Goal: Navigation & Orientation: Find specific page/section

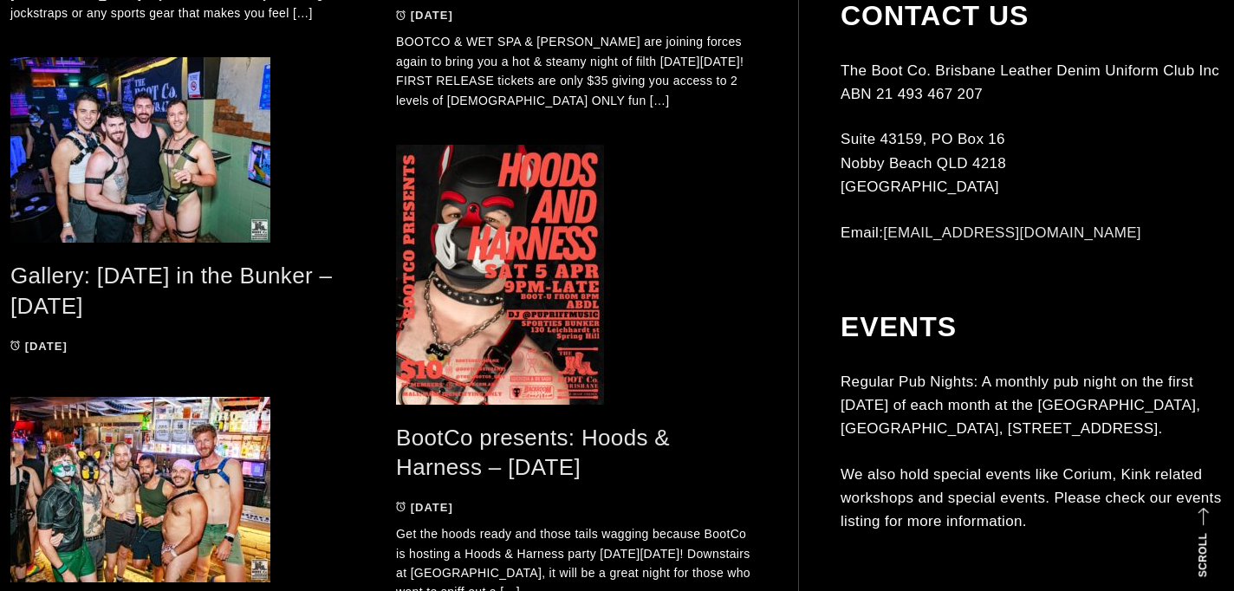
scroll to position [3859, 0]
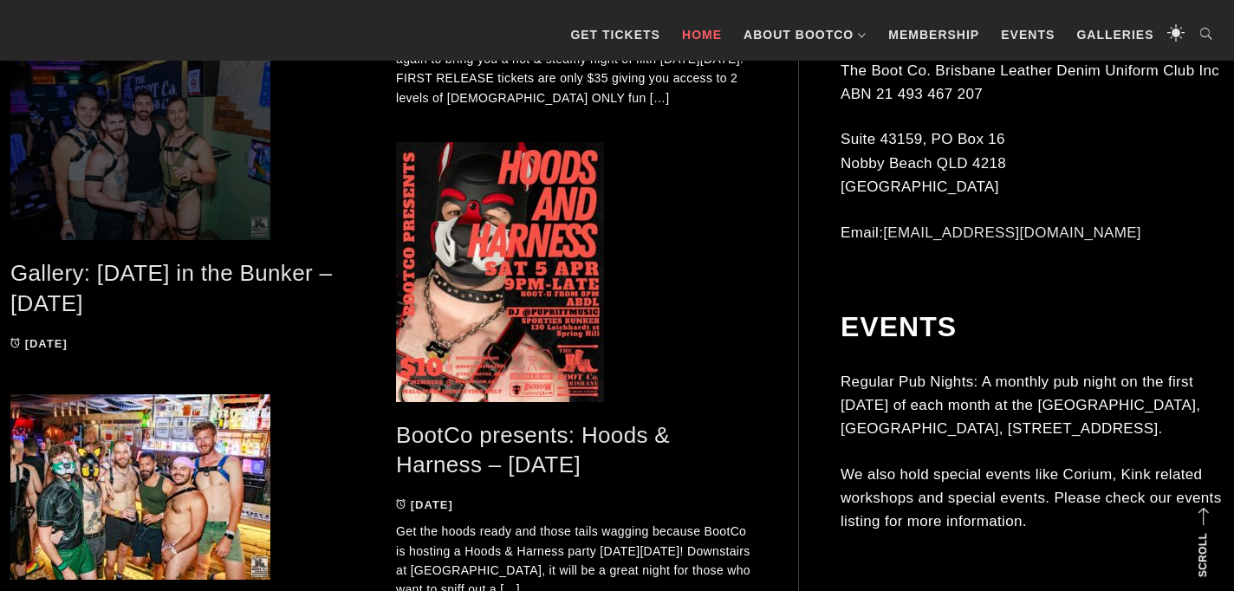
click at [248, 166] on span at bounding box center [190, 148] width 360 height 186
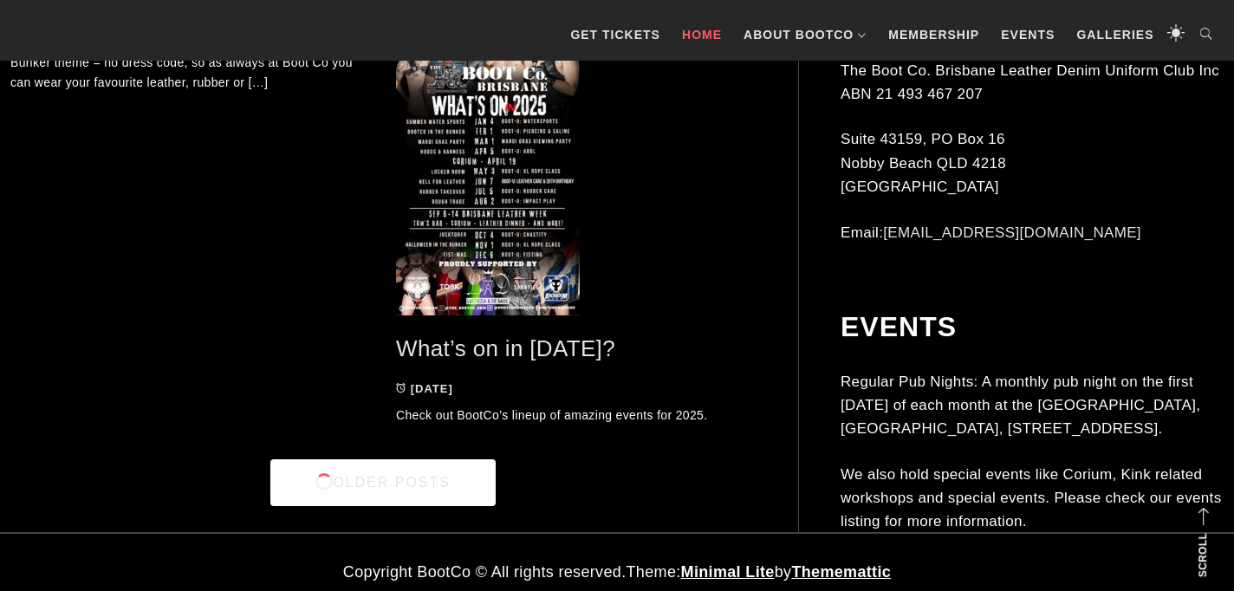
scroll to position [4950, 0]
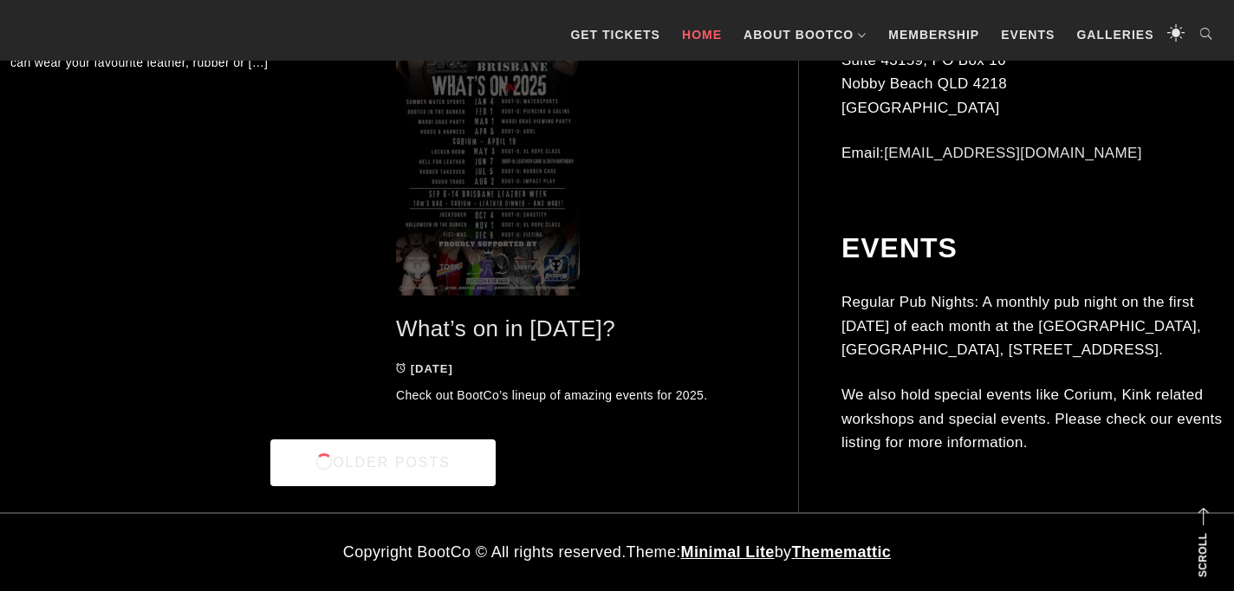
click at [499, 214] on span at bounding box center [576, 166] width 360 height 260
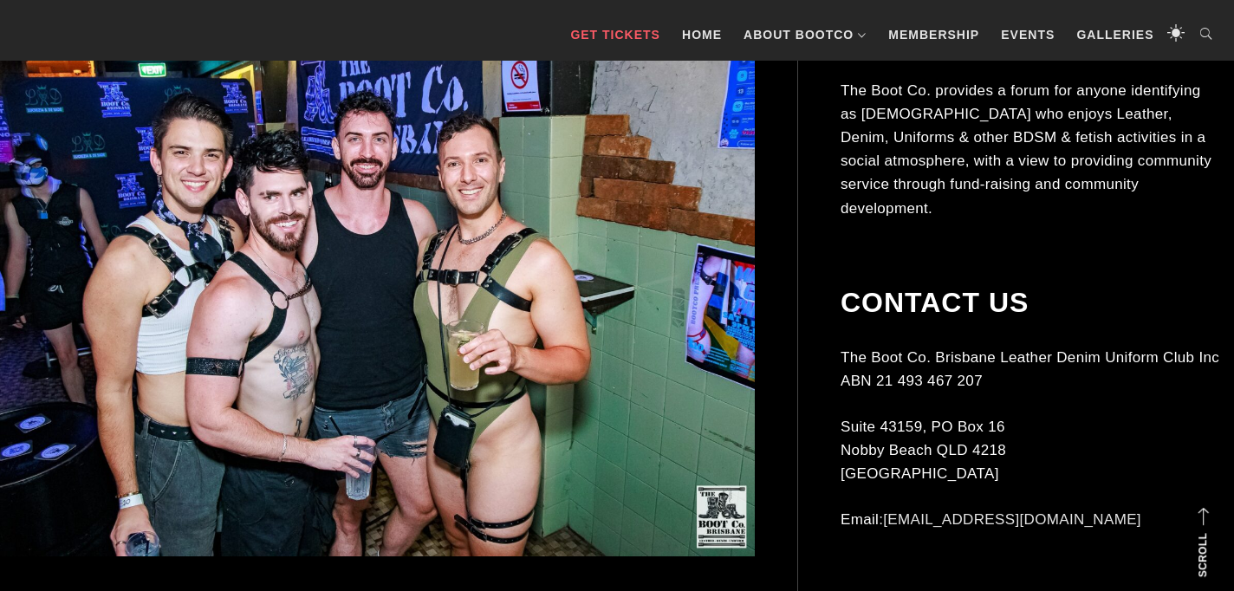
scroll to position [505, 0]
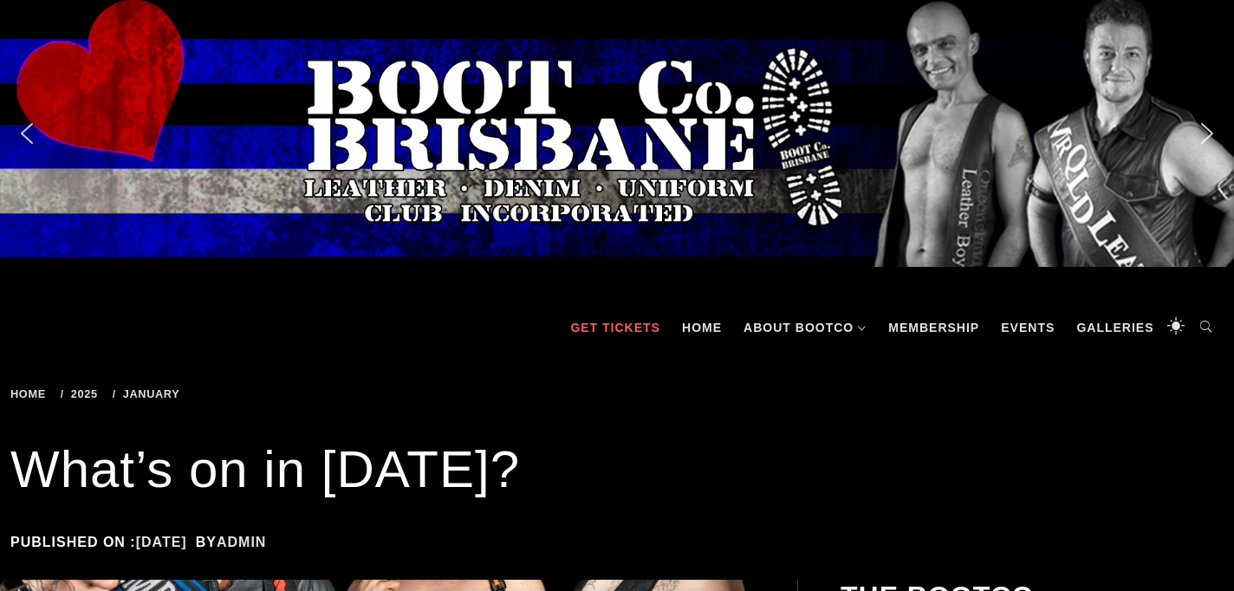
click at [615, 330] on link "GET TICKETS" at bounding box center [615, 328] width 107 height 52
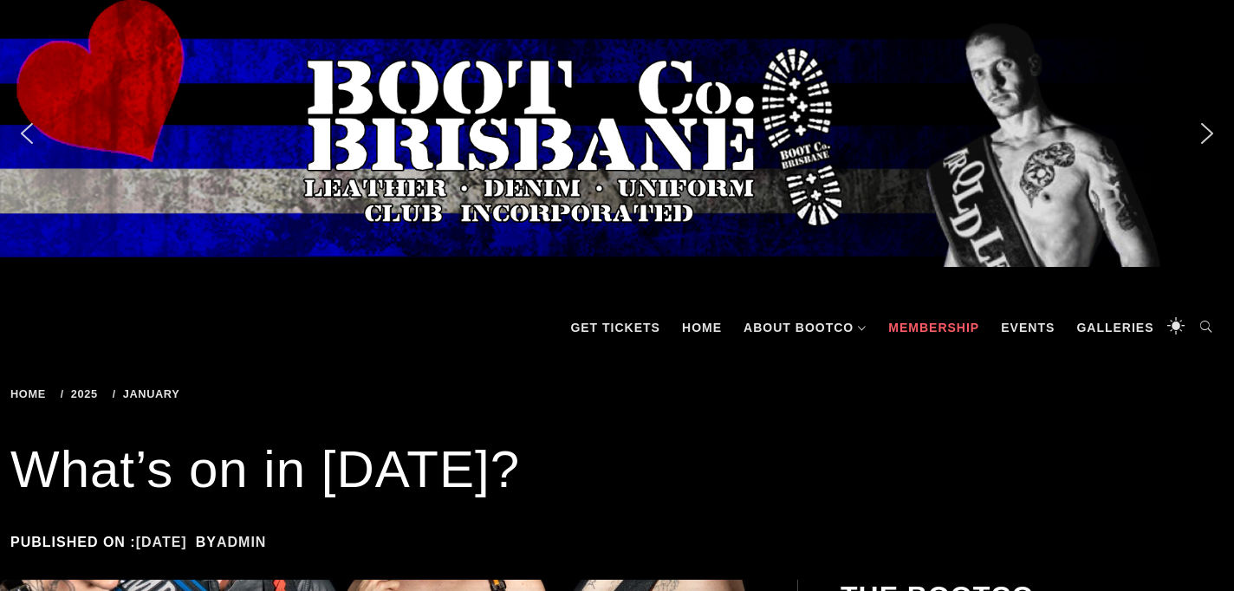
click at [950, 324] on link "Membership" at bounding box center [934, 328] width 108 height 52
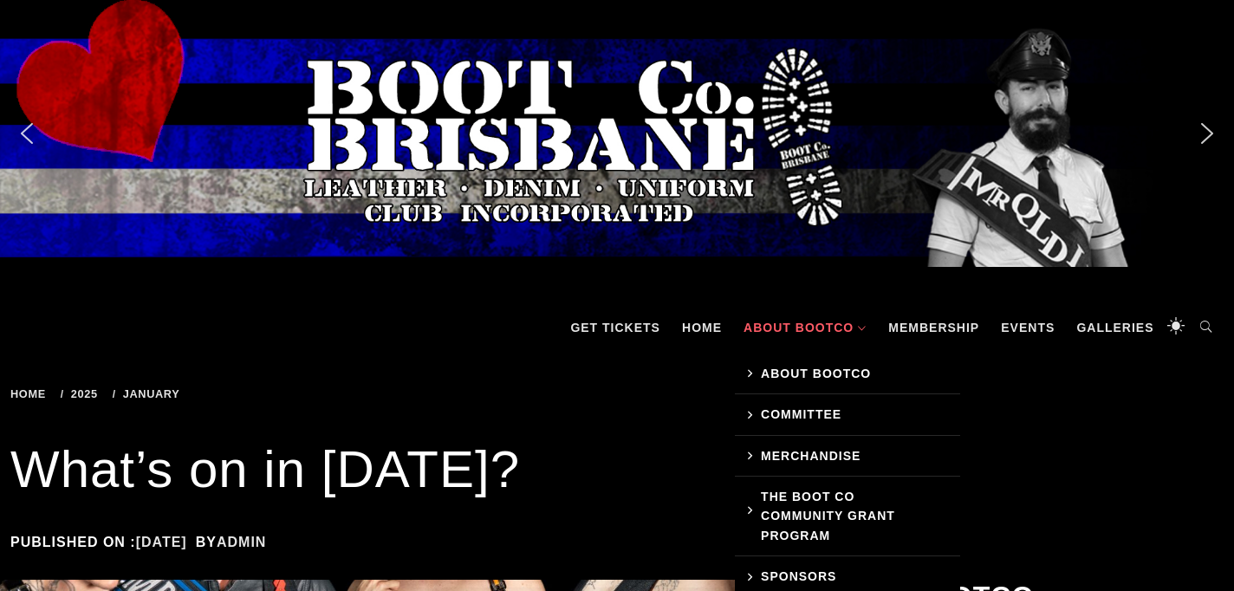
click at [765, 327] on link "About BootCo" at bounding box center [805, 328] width 140 height 52
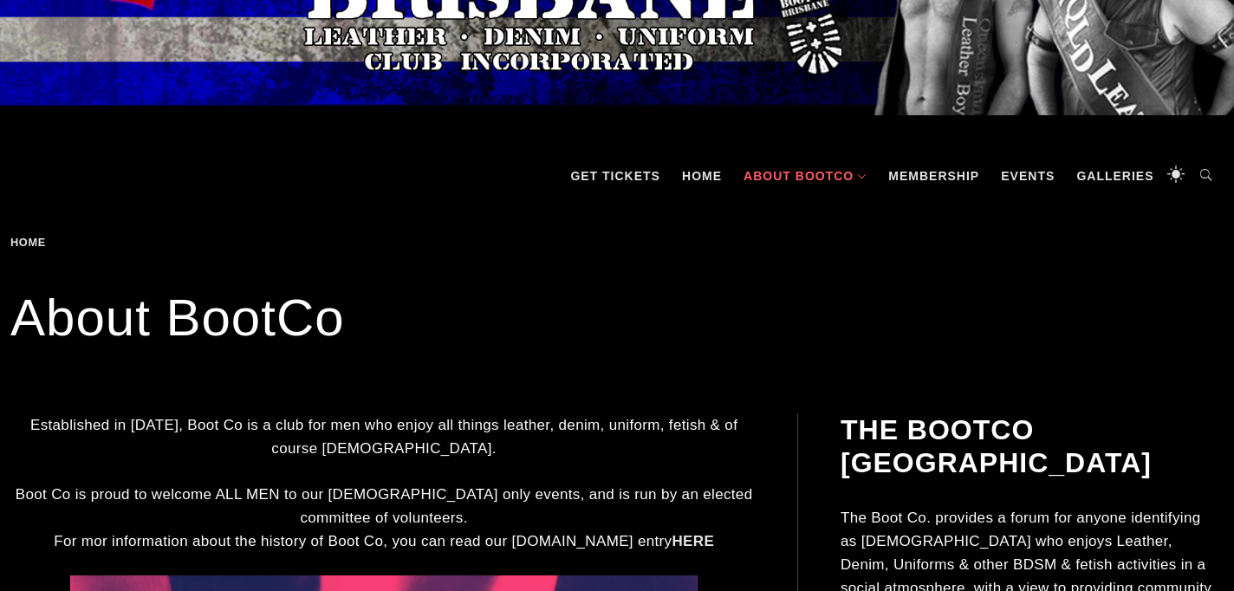
scroll to position [154, 0]
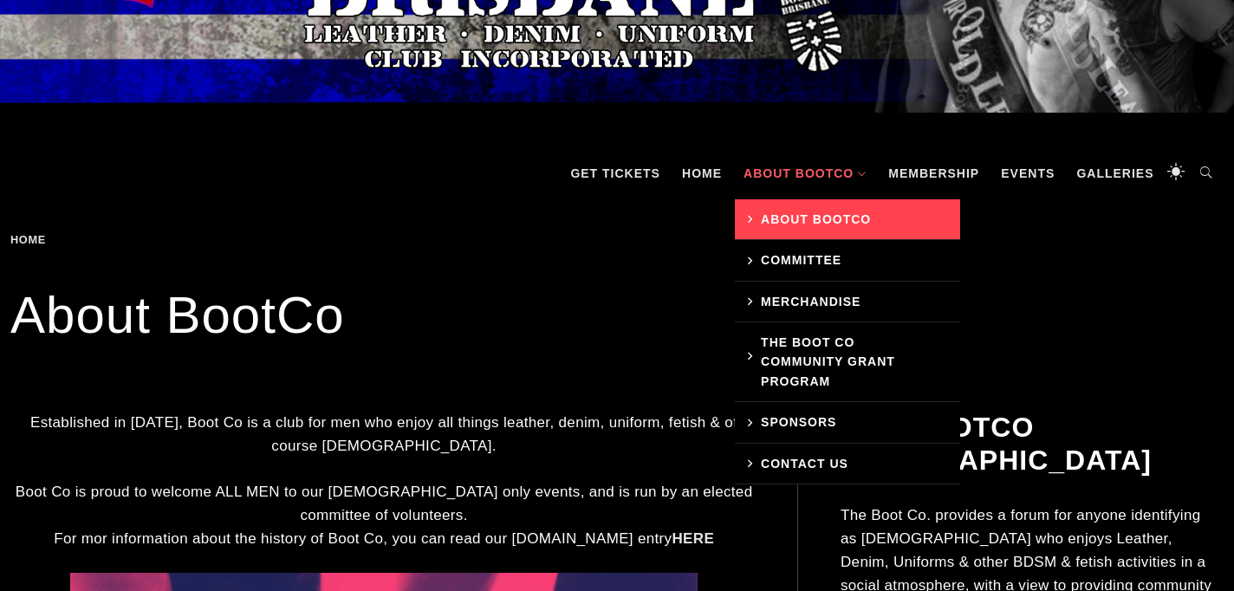
click at [796, 230] on link "About BootCo" at bounding box center [847, 219] width 225 height 41
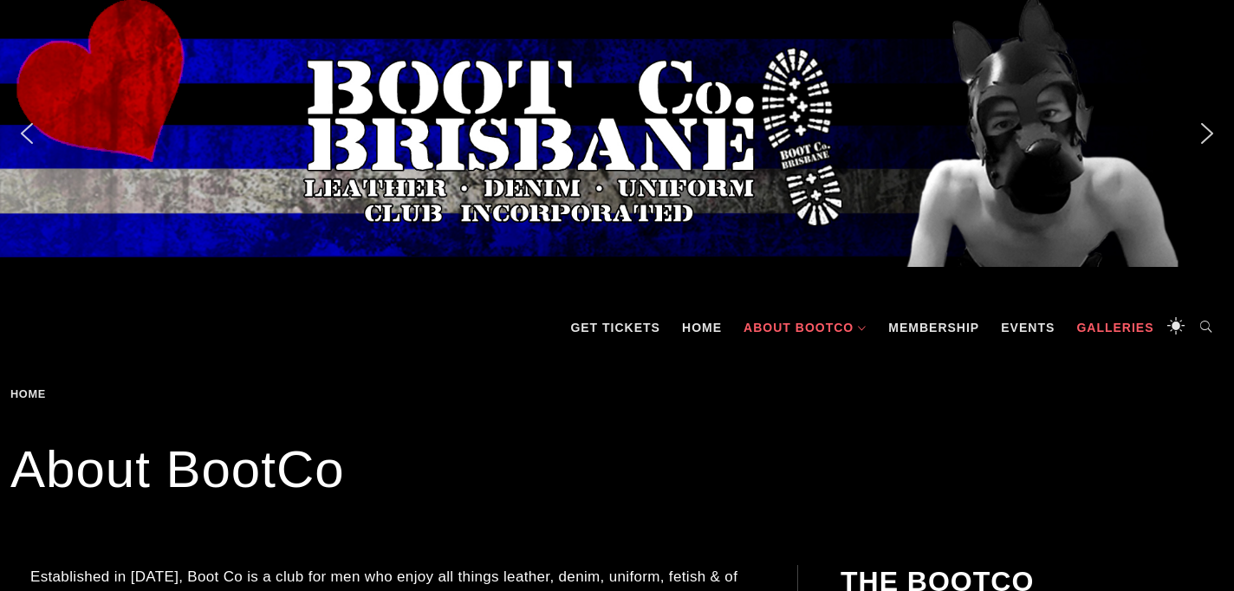
click at [1097, 325] on link "Galleries" at bounding box center [1115, 328] width 94 height 52
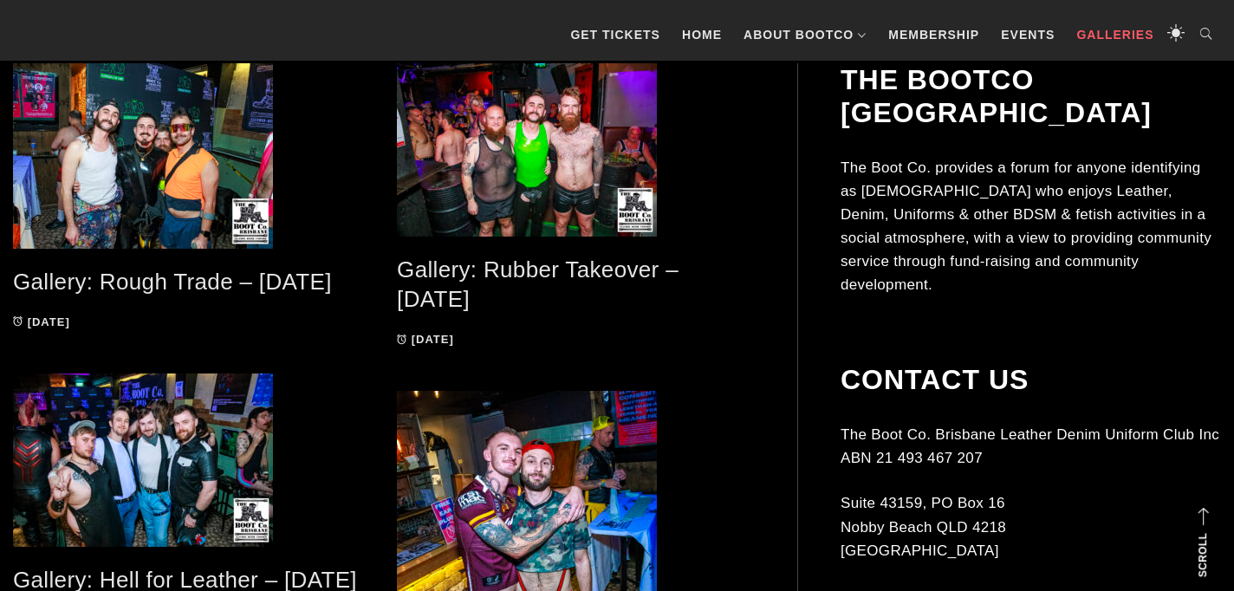
scroll to position [377, 0]
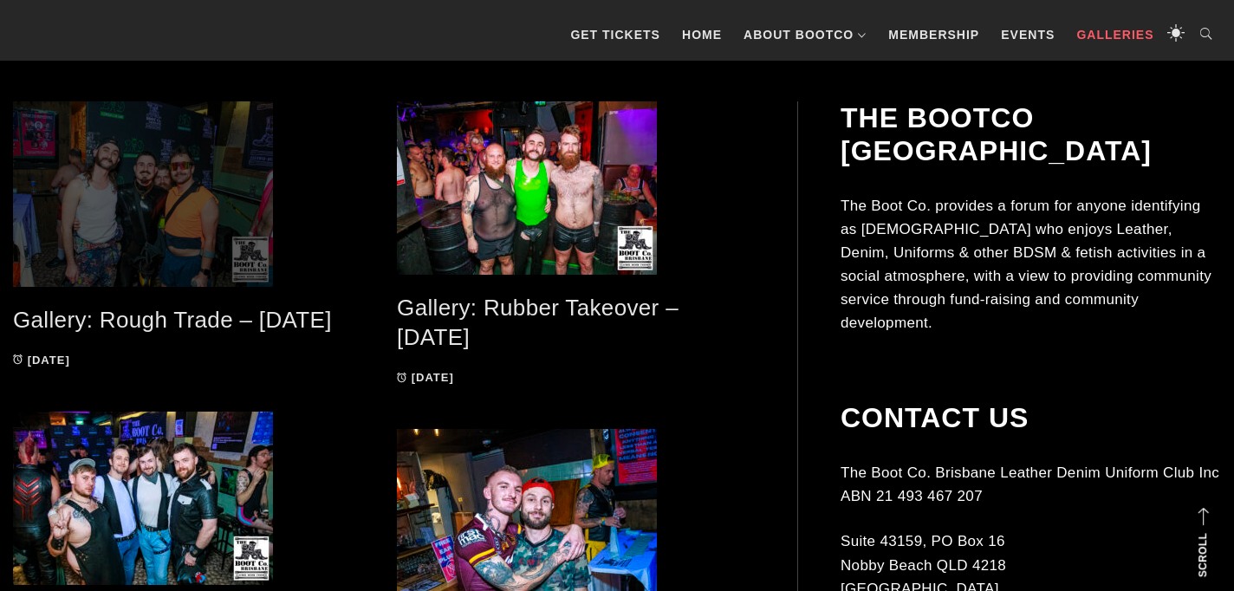
click at [114, 189] on span at bounding box center [192, 194] width 358 height 186
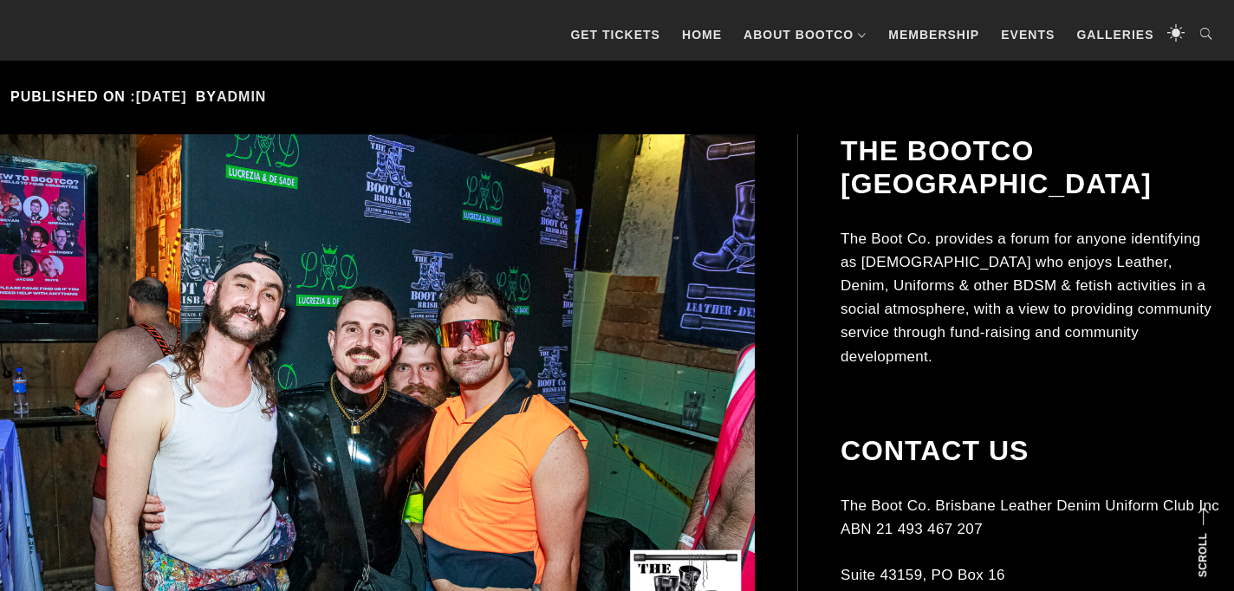
scroll to position [374, 0]
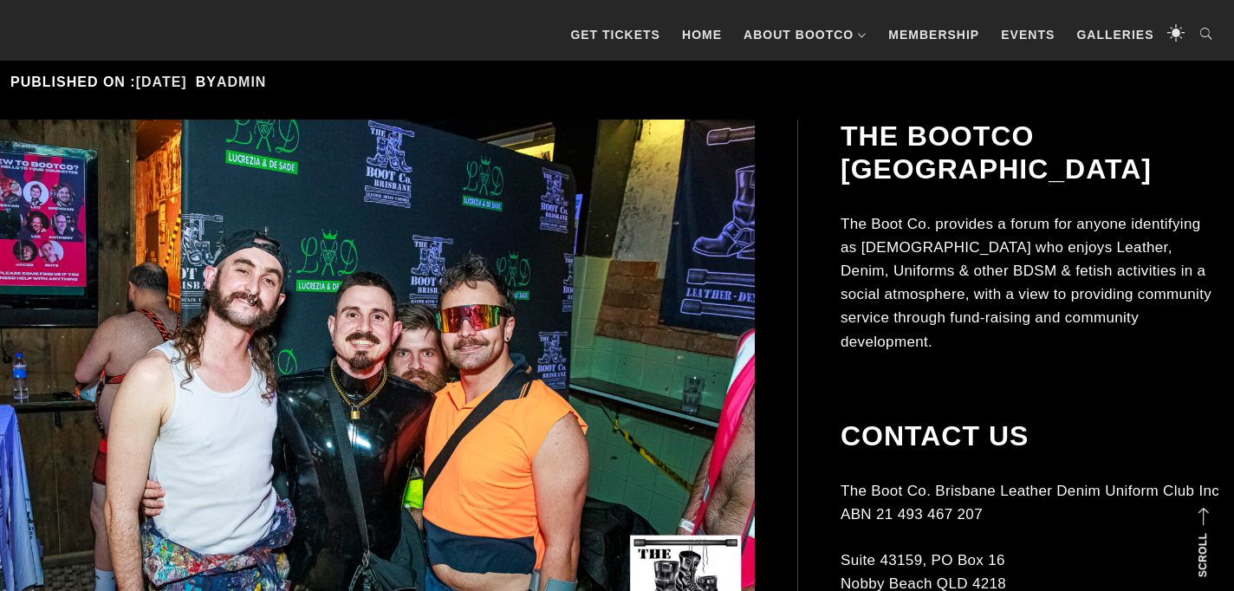
click at [649, 369] on img at bounding box center [356, 405] width 797 height 570
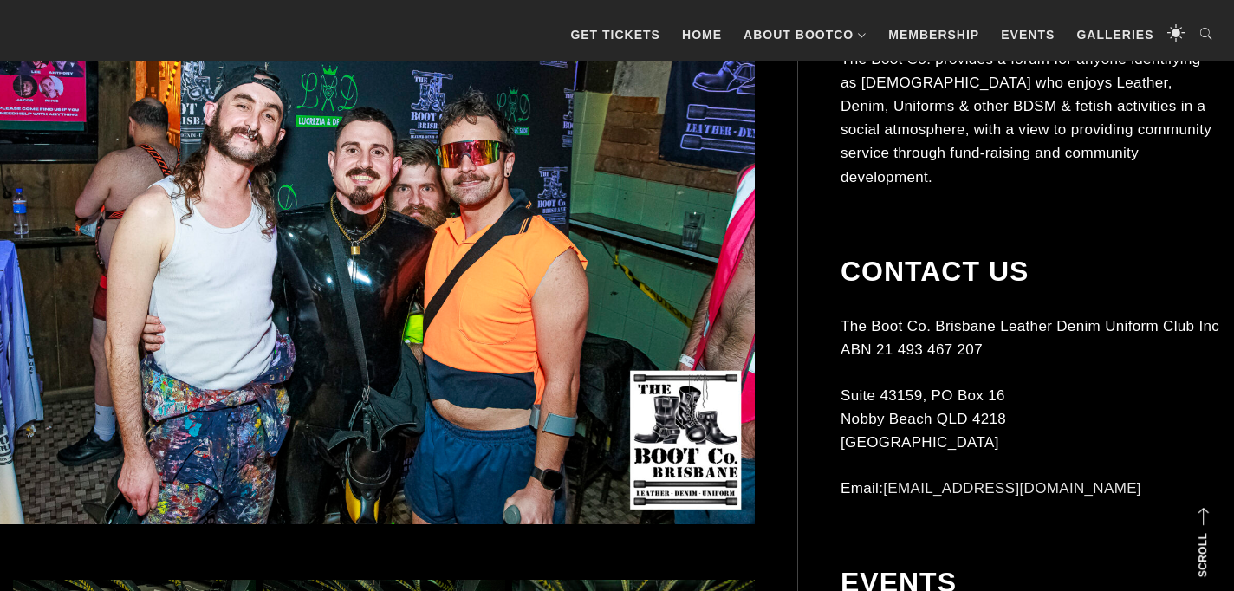
scroll to position [540, 0]
